Goal: Check status: Check status

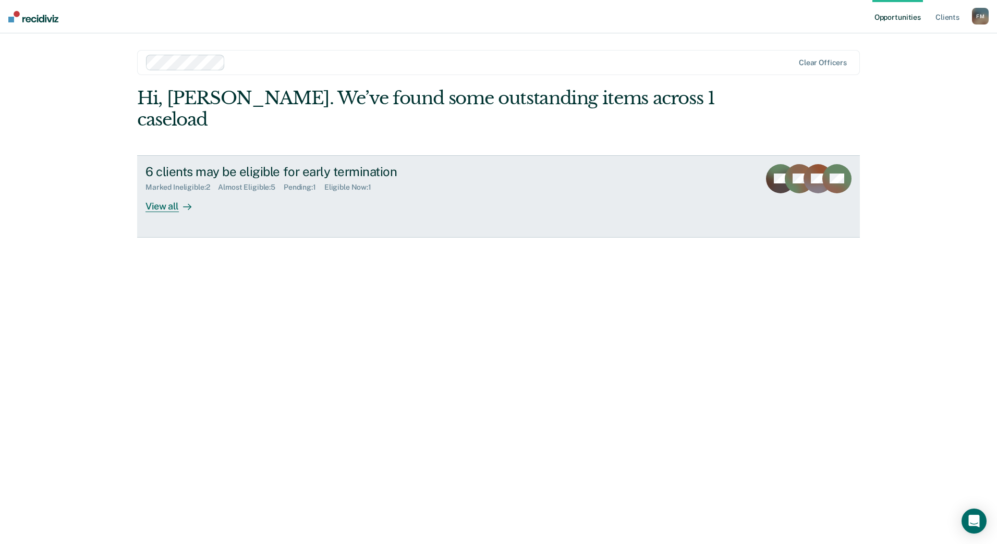
click at [255, 194] on link "6 clients may be eligible for early termination Marked Ineligible : 2 Almost El…" at bounding box center [498, 196] width 723 height 82
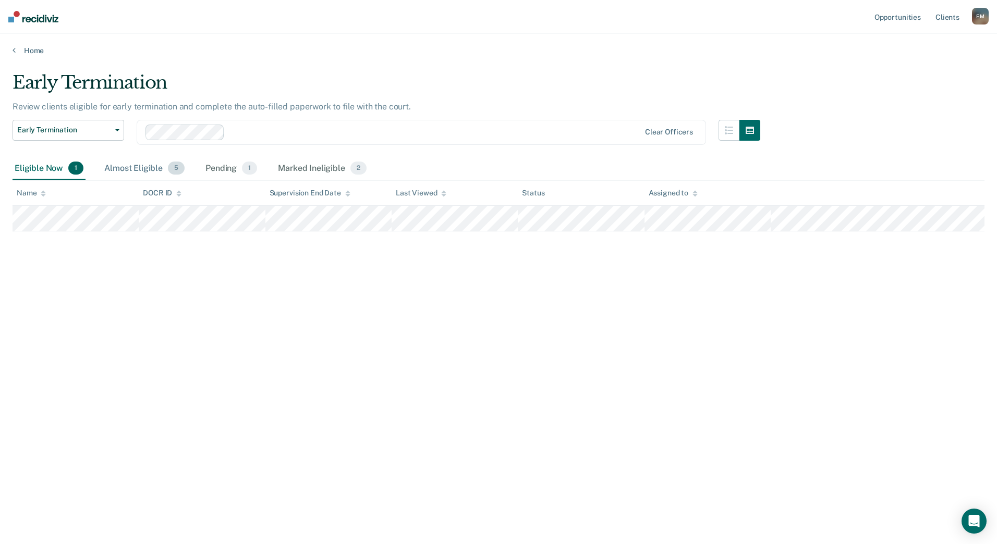
click at [148, 161] on div "Almost Eligible 5" at bounding box center [144, 168] width 84 height 23
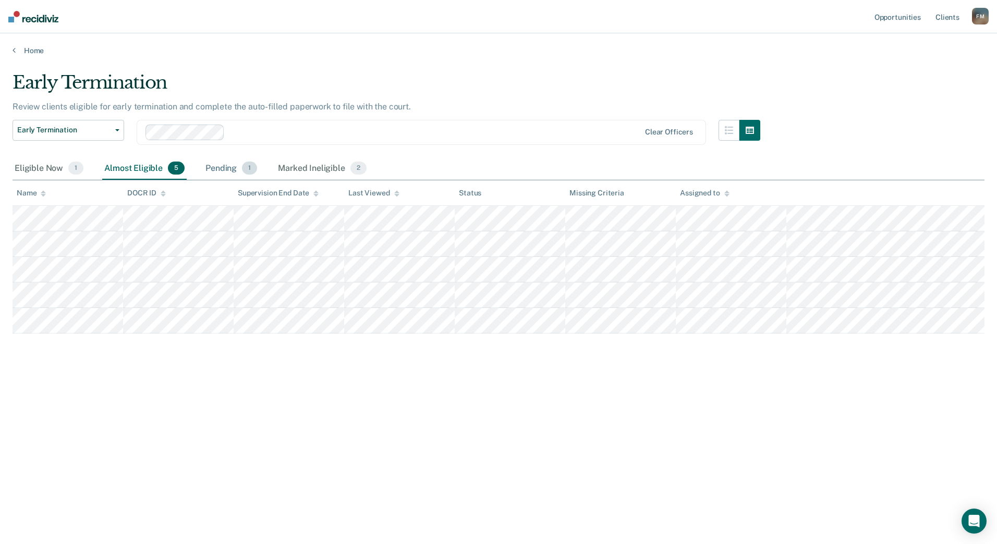
click at [228, 170] on div "Pending 1" at bounding box center [231, 168] width 56 height 23
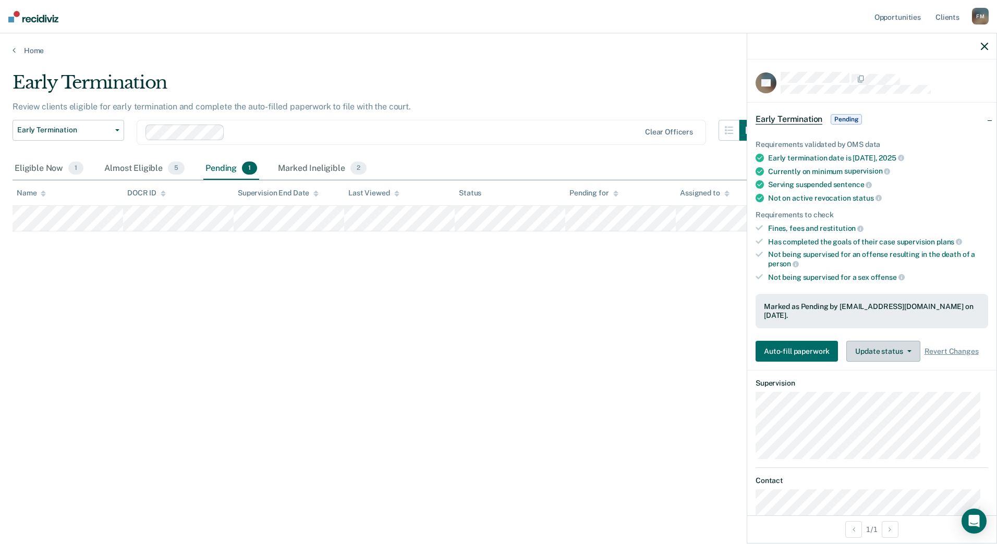
click at [878, 344] on button "Update status" at bounding box center [883, 351] width 74 height 21
click at [851, 117] on span "Pending" at bounding box center [846, 119] width 31 height 10
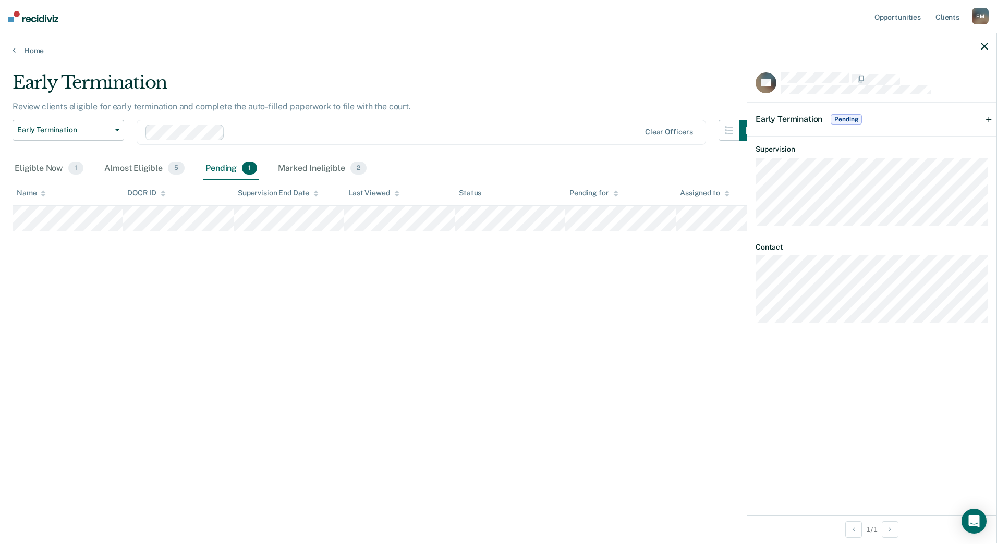
click at [841, 117] on span "Pending" at bounding box center [846, 119] width 31 height 10
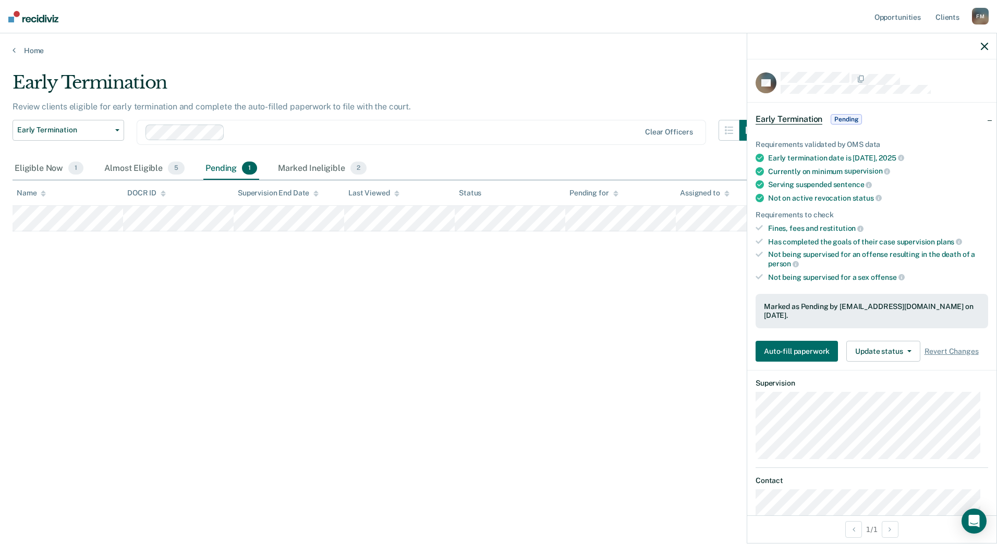
scroll to position [52, 0]
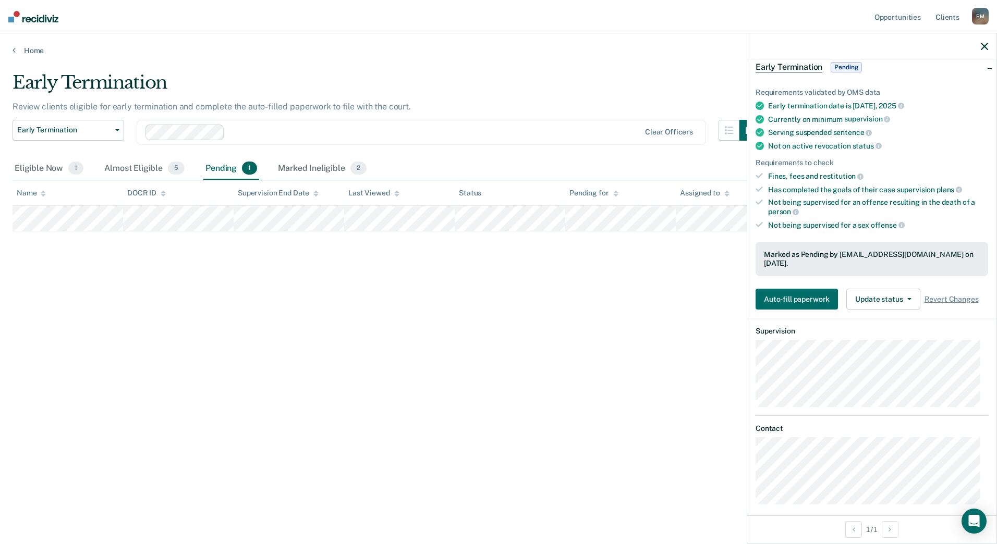
click at [521, 298] on div "Early Termination Review clients eligible for early termination and complete th…" at bounding box center [499, 269] width 972 height 394
click at [499, 161] on div "Eligible Now 1 Almost Eligible 5 Pending 1 Marked Ineligible 2" at bounding box center [499, 168] width 972 height 23
click at [858, 65] on span "Pending" at bounding box center [846, 67] width 31 height 10
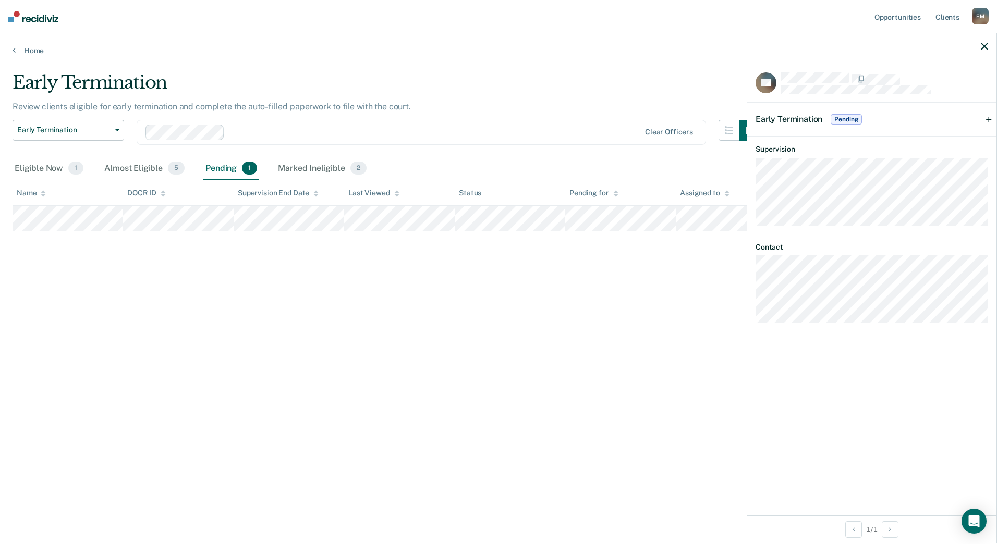
scroll to position [0, 0]
click at [989, 117] on div "Early Termination Pending" at bounding box center [871, 119] width 249 height 33
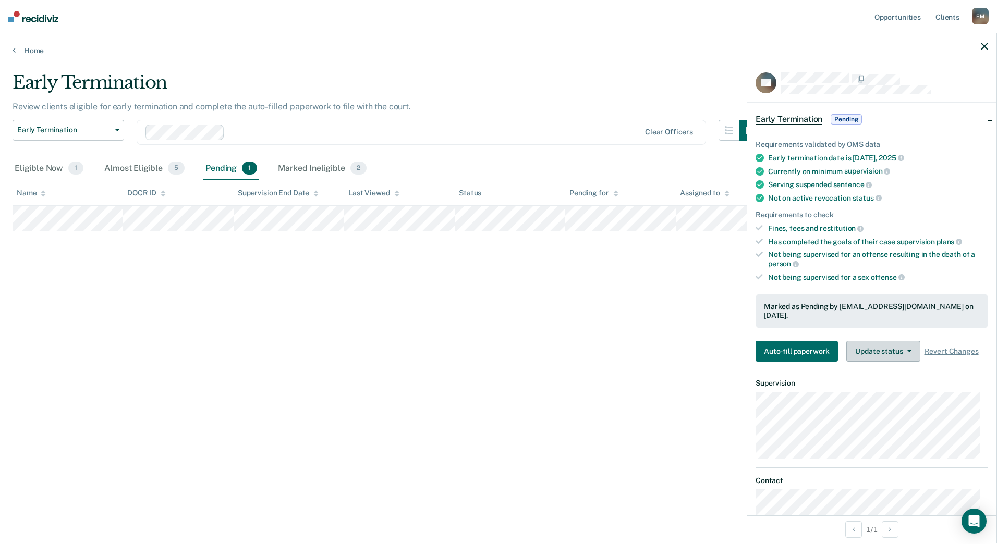
click at [880, 342] on button "Update status" at bounding box center [883, 351] width 74 height 21
click at [712, 391] on div "Early Termination Review clients eligible for early termination and complete th…" at bounding box center [499, 269] width 972 height 394
click at [983, 42] on button "button" at bounding box center [984, 46] width 7 height 9
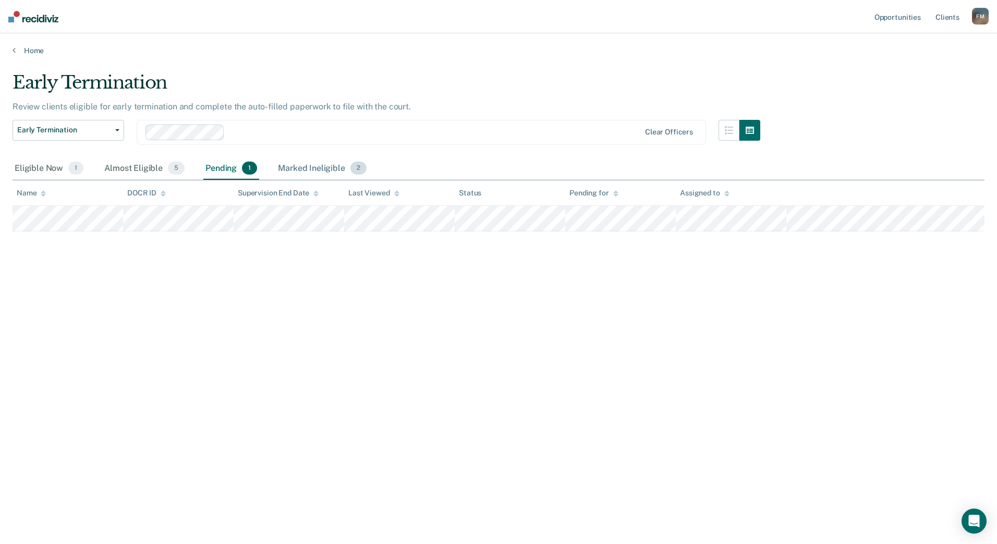
click at [320, 167] on div "Marked Ineligible 2" at bounding box center [322, 168] width 93 height 23
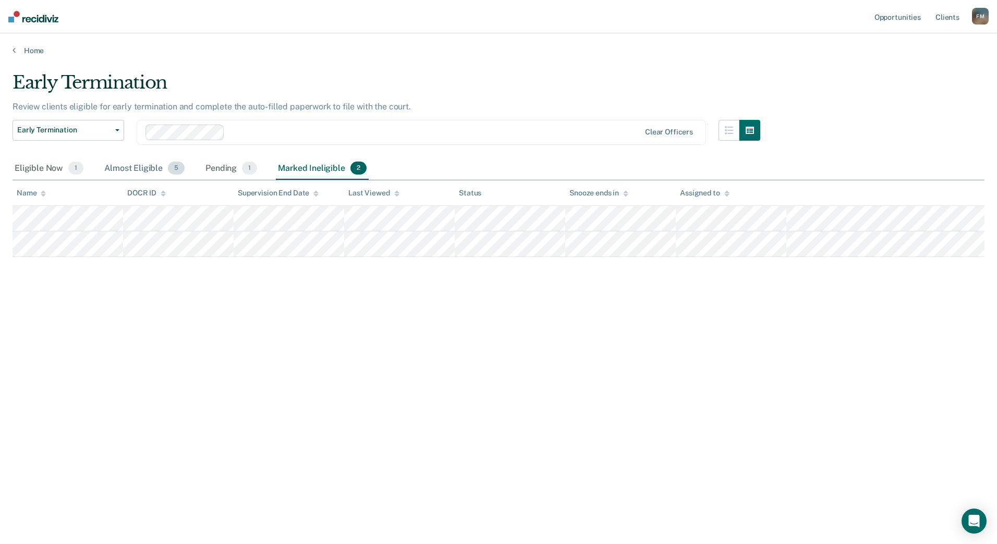
click at [142, 164] on div "Almost Eligible 5" at bounding box center [144, 168] width 84 height 23
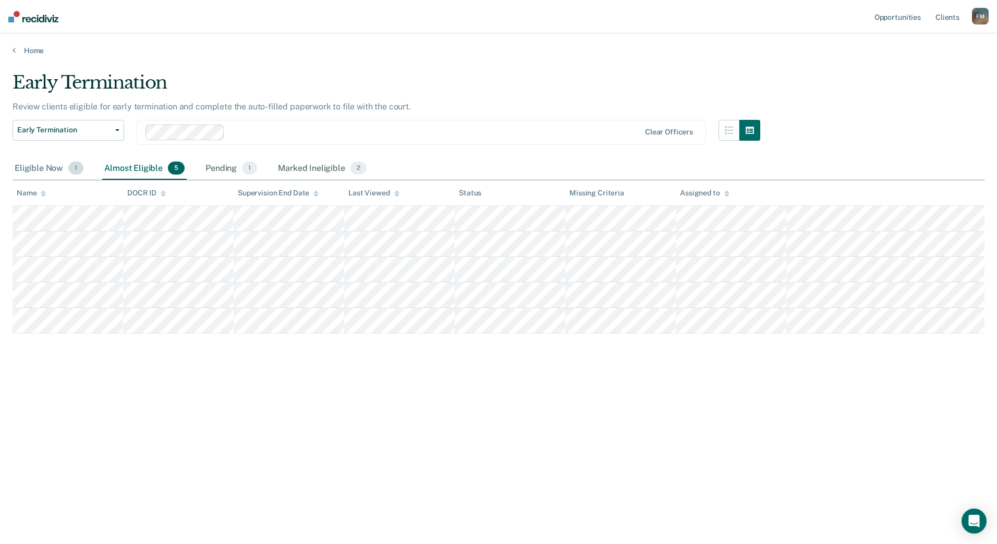
click at [46, 167] on div "Eligible Now 1" at bounding box center [49, 168] width 73 height 23
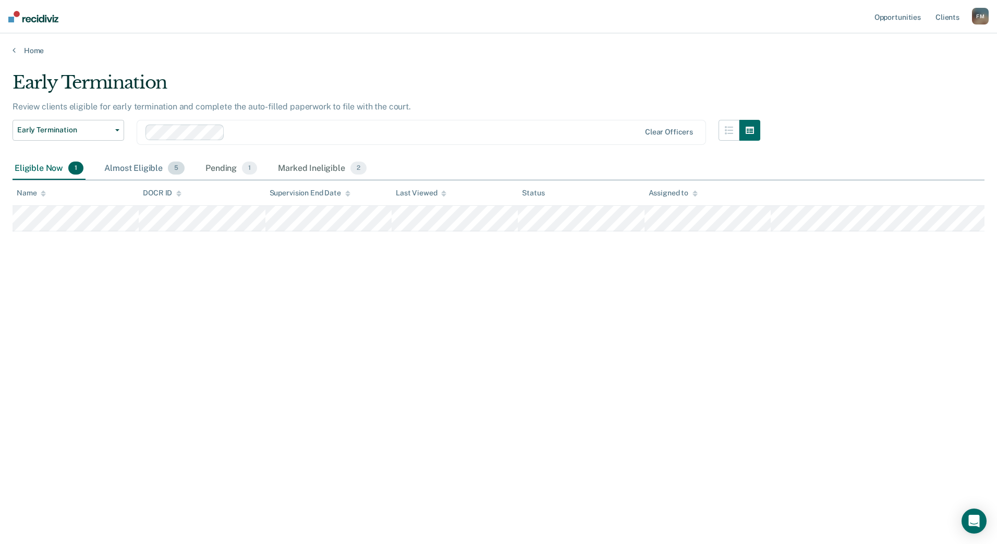
click at [154, 173] on div "Almost Eligible 5" at bounding box center [144, 168] width 84 height 23
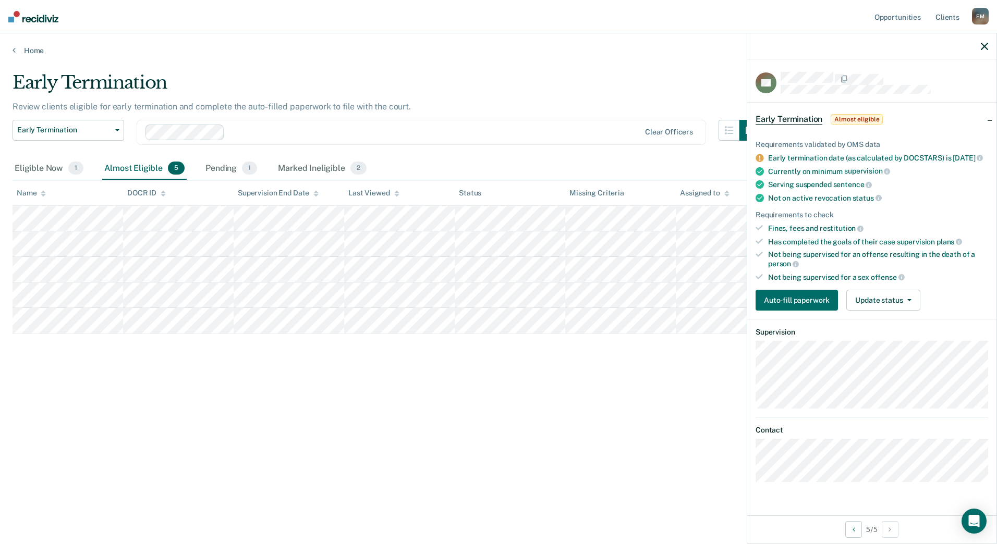
click at [310, 384] on div "Early Termination Review clients eligible for early termination and complete th…" at bounding box center [499, 269] width 972 height 394
click at [904, 302] on button "Update status" at bounding box center [883, 300] width 74 height 21
click at [581, 441] on div "Early Termination Review clients eligible for early termination and complete th…" at bounding box center [499, 269] width 972 height 394
click at [188, 368] on div "Early Termination Review clients eligible for early termination and complete th…" at bounding box center [499, 269] width 972 height 394
click at [196, 410] on div "Early Termination Review clients eligible for early termination and complete th…" at bounding box center [499, 269] width 972 height 394
